Goal: Transaction & Acquisition: Download file/media

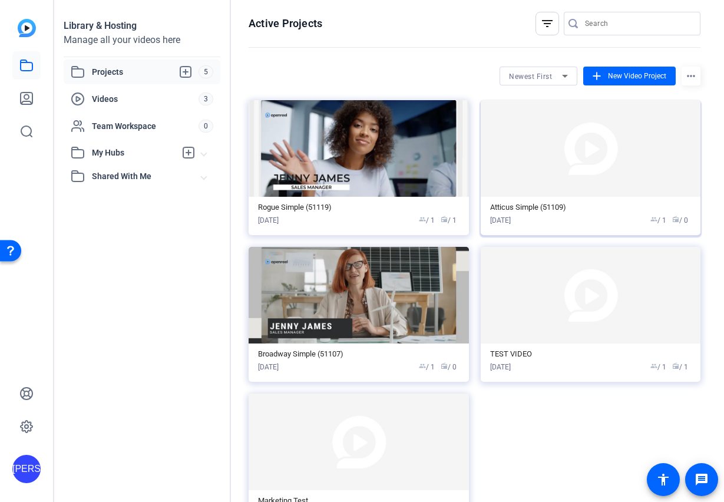
click at [592, 160] on img at bounding box center [590, 148] width 220 height 97
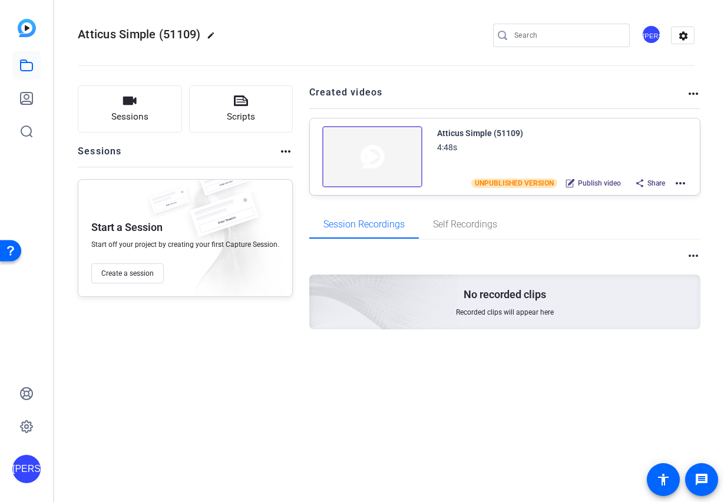
click at [367, 161] on img at bounding box center [372, 156] width 100 height 61
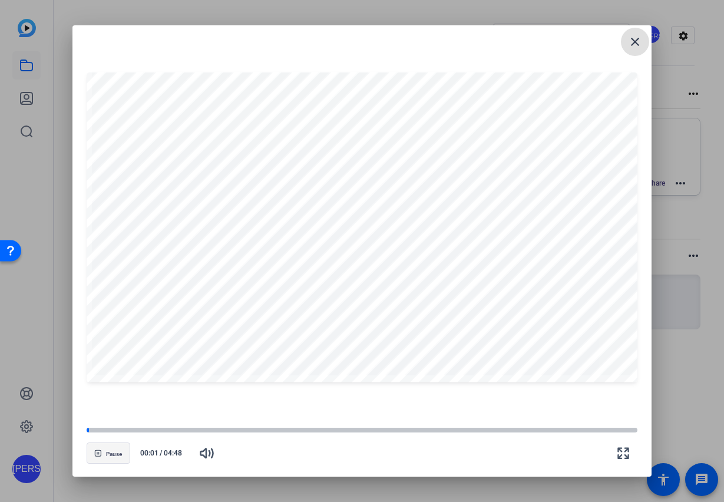
click at [107, 460] on span "button" at bounding box center [108, 453] width 42 height 28
click at [110, 456] on button "Play" at bounding box center [109, 452] width 44 height 21
click at [636, 48] on mat-icon "close" at bounding box center [635, 42] width 14 height 14
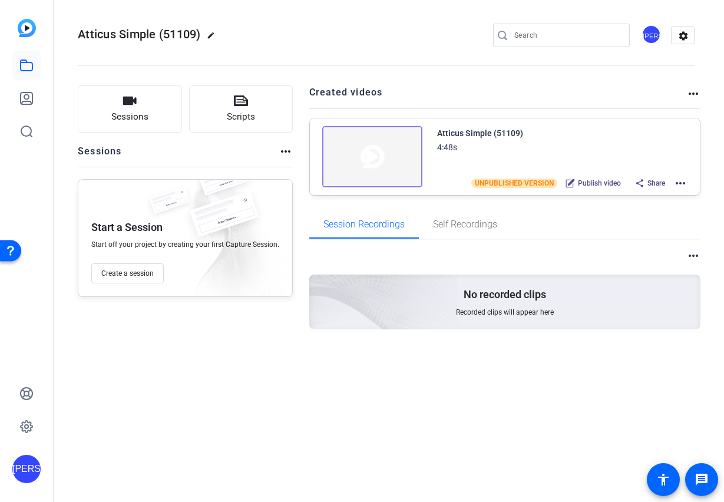
click at [654, 182] on span "Share" at bounding box center [656, 182] width 18 height 9
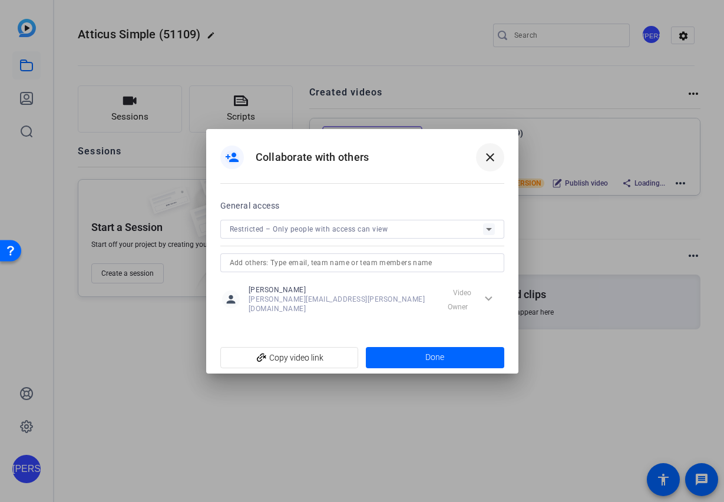
click at [487, 161] on mat-icon "close" at bounding box center [490, 157] width 14 height 14
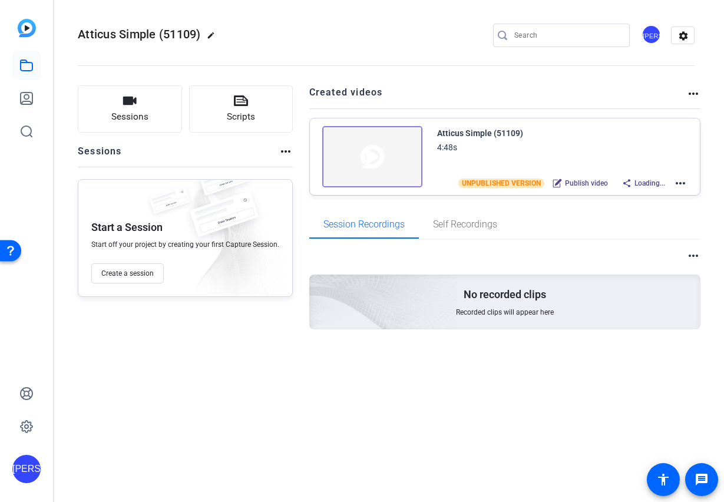
click at [390, 156] on img at bounding box center [372, 156] width 100 height 61
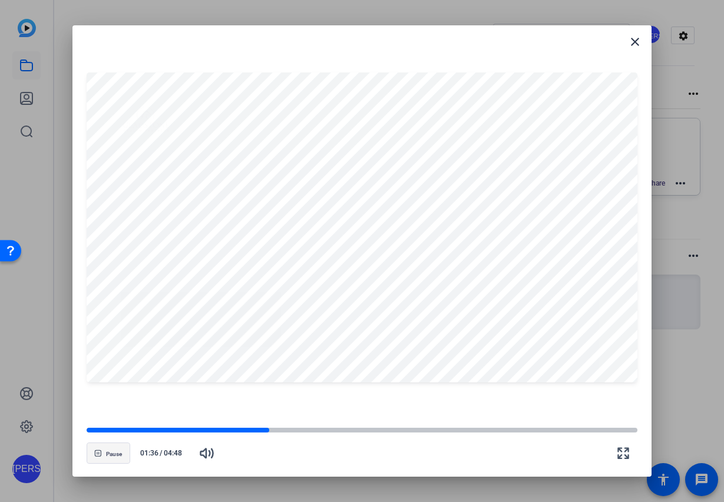
click at [111, 455] on span "Pause" at bounding box center [114, 453] width 16 height 7
click at [106, 462] on span "button" at bounding box center [108, 453] width 42 height 28
click at [643, 39] on span at bounding box center [635, 42] width 28 height 28
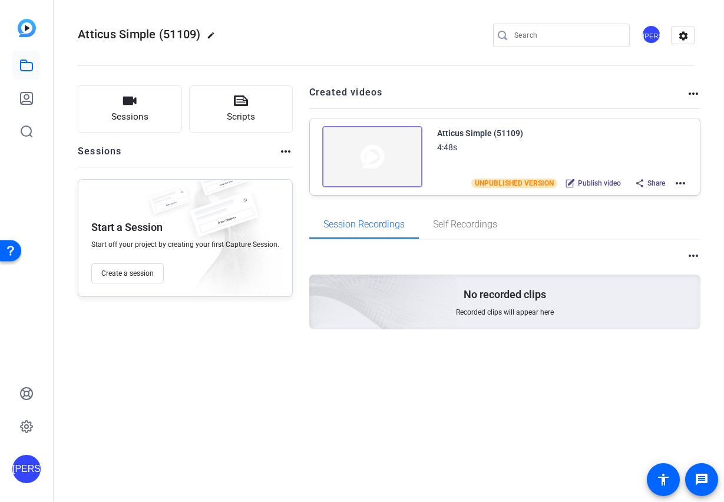
click at [683, 184] on mat-icon "more_horiz" at bounding box center [680, 183] width 14 height 14
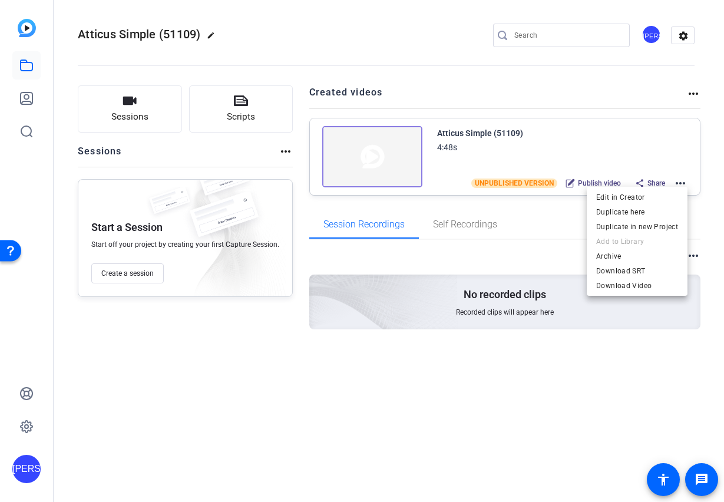
click at [651, 154] on div at bounding box center [362, 251] width 724 height 502
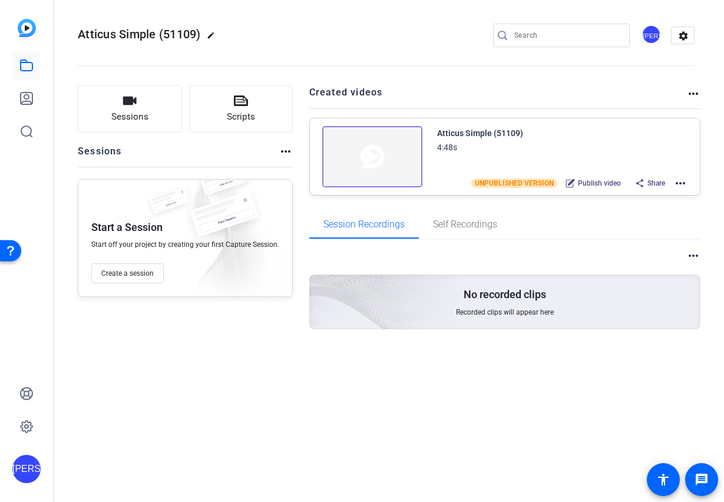
click at [373, 158] on img at bounding box center [372, 156] width 100 height 61
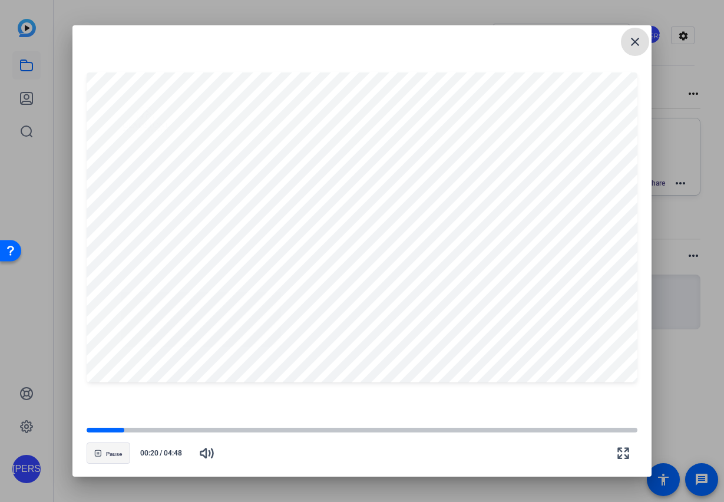
click at [111, 451] on span "Pause" at bounding box center [114, 453] width 16 height 7
click at [635, 50] on span at bounding box center [635, 42] width 28 height 28
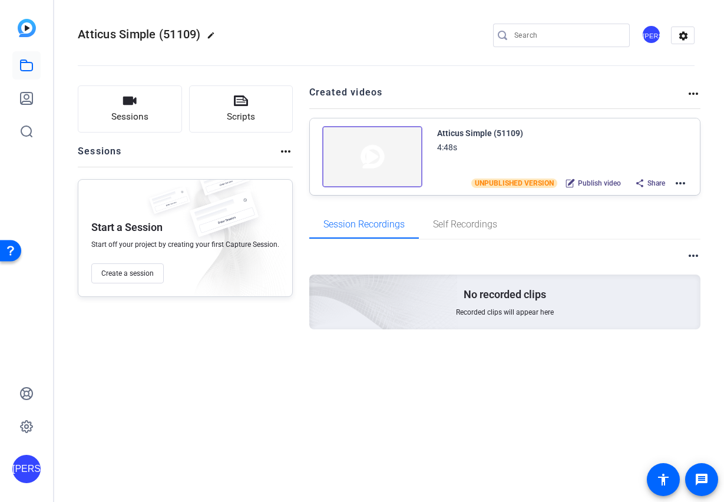
click at [678, 185] on mat-icon "more_horiz" at bounding box center [680, 183] width 14 height 14
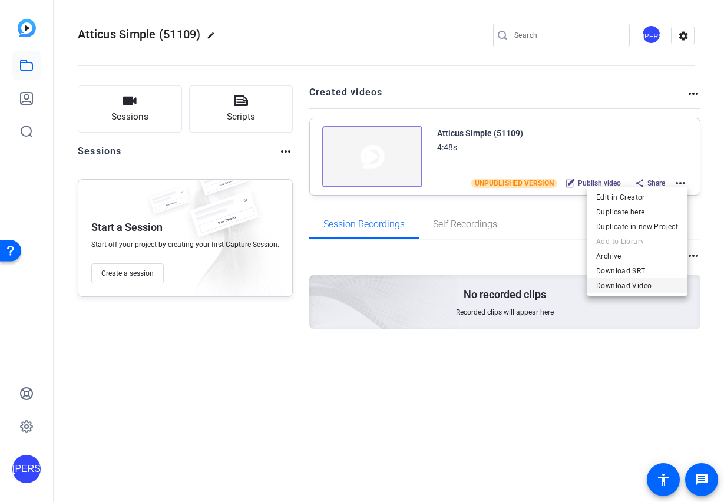
click at [643, 283] on span "Download Video" at bounding box center [637, 286] width 82 height 14
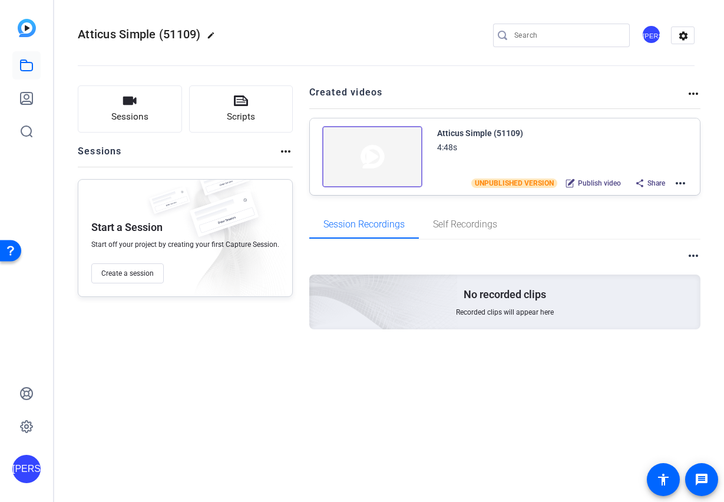
click at [340, 40] on div "Atticus Simple (51109) edit JO settings" at bounding box center [386, 35] width 617 height 18
click at [695, 94] on mat-icon "more_horiz" at bounding box center [693, 94] width 14 height 14
click at [650, 87] on div at bounding box center [362, 251] width 724 height 502
click at [448, 31] on div "Atticus Simple (51109) edit JO settings" at bounding box center [386, 35] width 617 height 18
click at [679, 181] on mat-icon "more_horiz" at bounding box center [680, 183] width 14 height 14
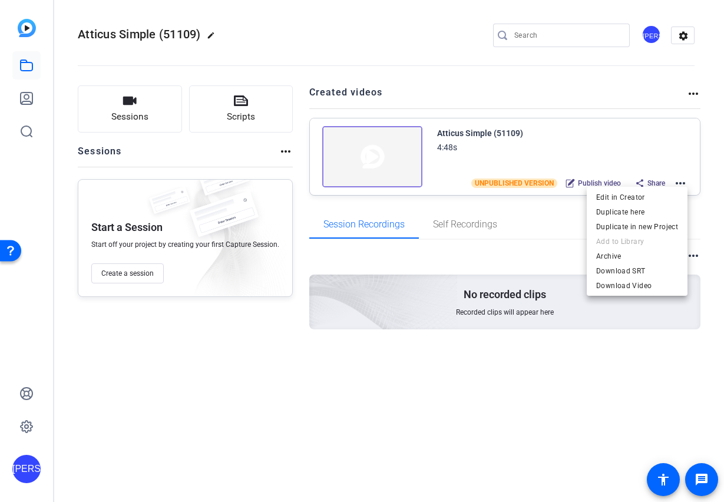
click at [637, 287] on span "Download Video" at bounding box center [637, 286] width 82 height 14
